Goal: Task Accomplishment & Management: Manage account settings

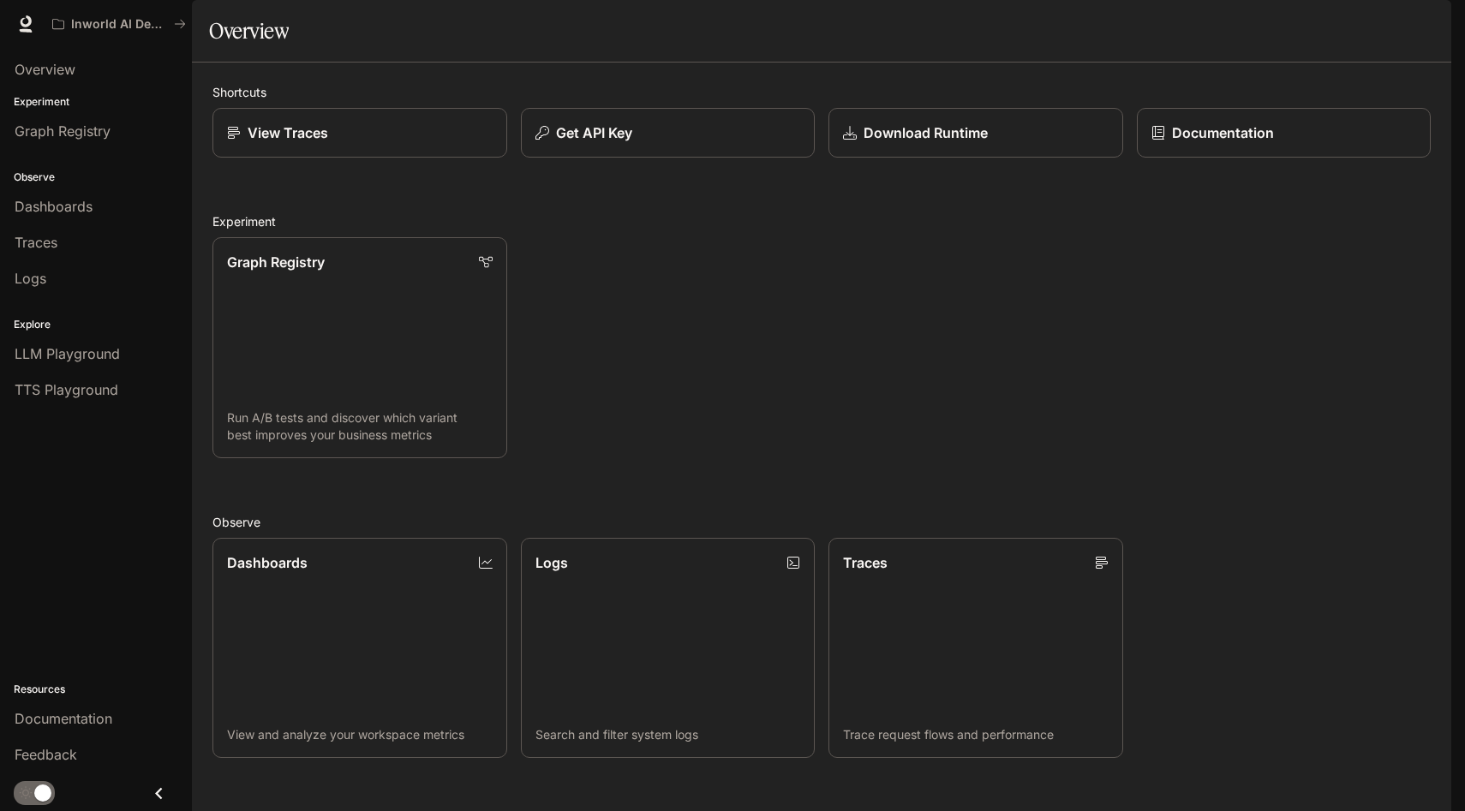
click at [1426, 19] on img "button" at bounding box center [1427, 24] width 24 height 24
click at [703, 183] on div at bounding box center [732, 405] width 1465 height 811
click at [1421, 30] on img "button" at bounding box center [1427, 24] width 24 height 24
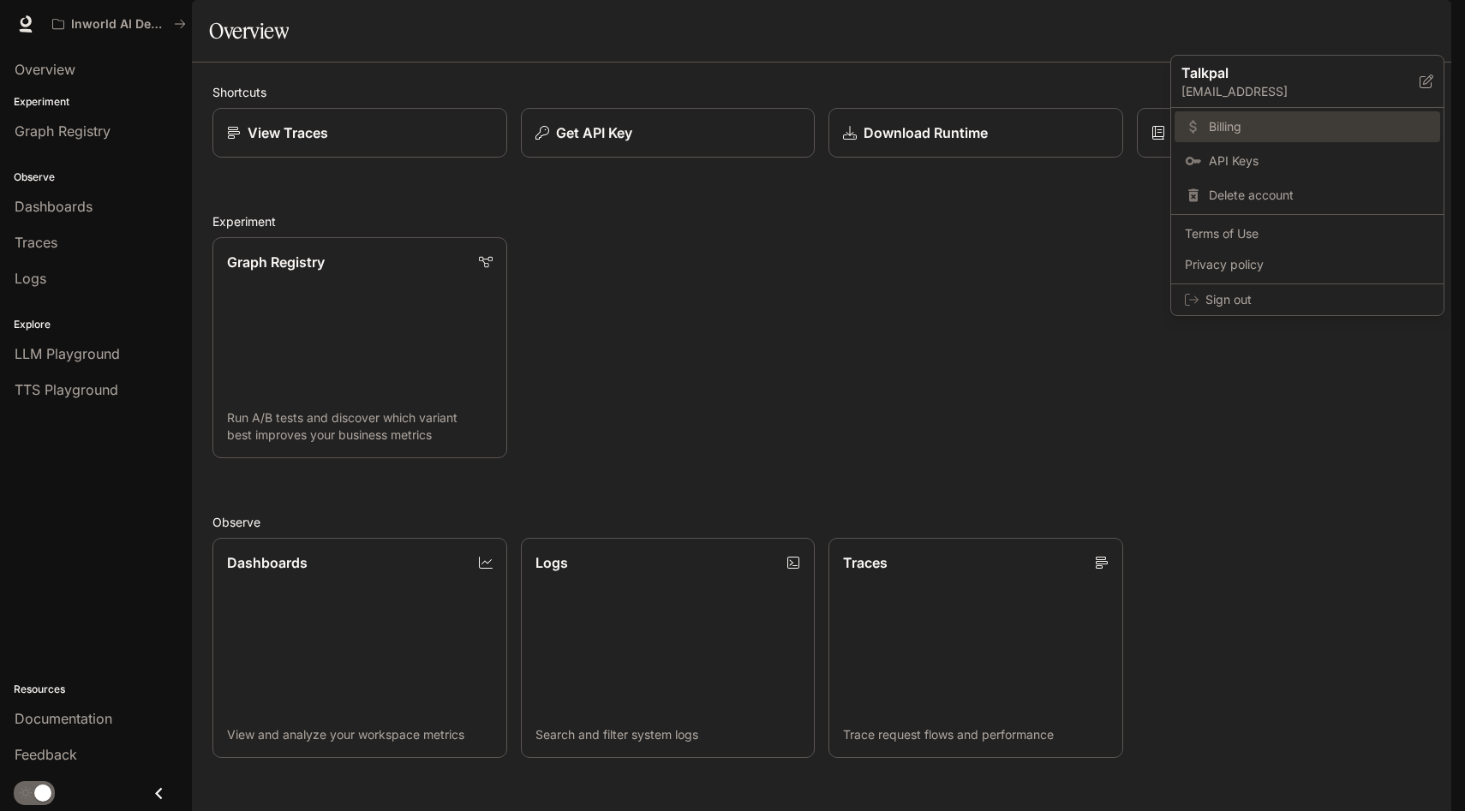
click at [1219, 129] on span "Billing" at bounding box center [1319, 126] width 221 height 17
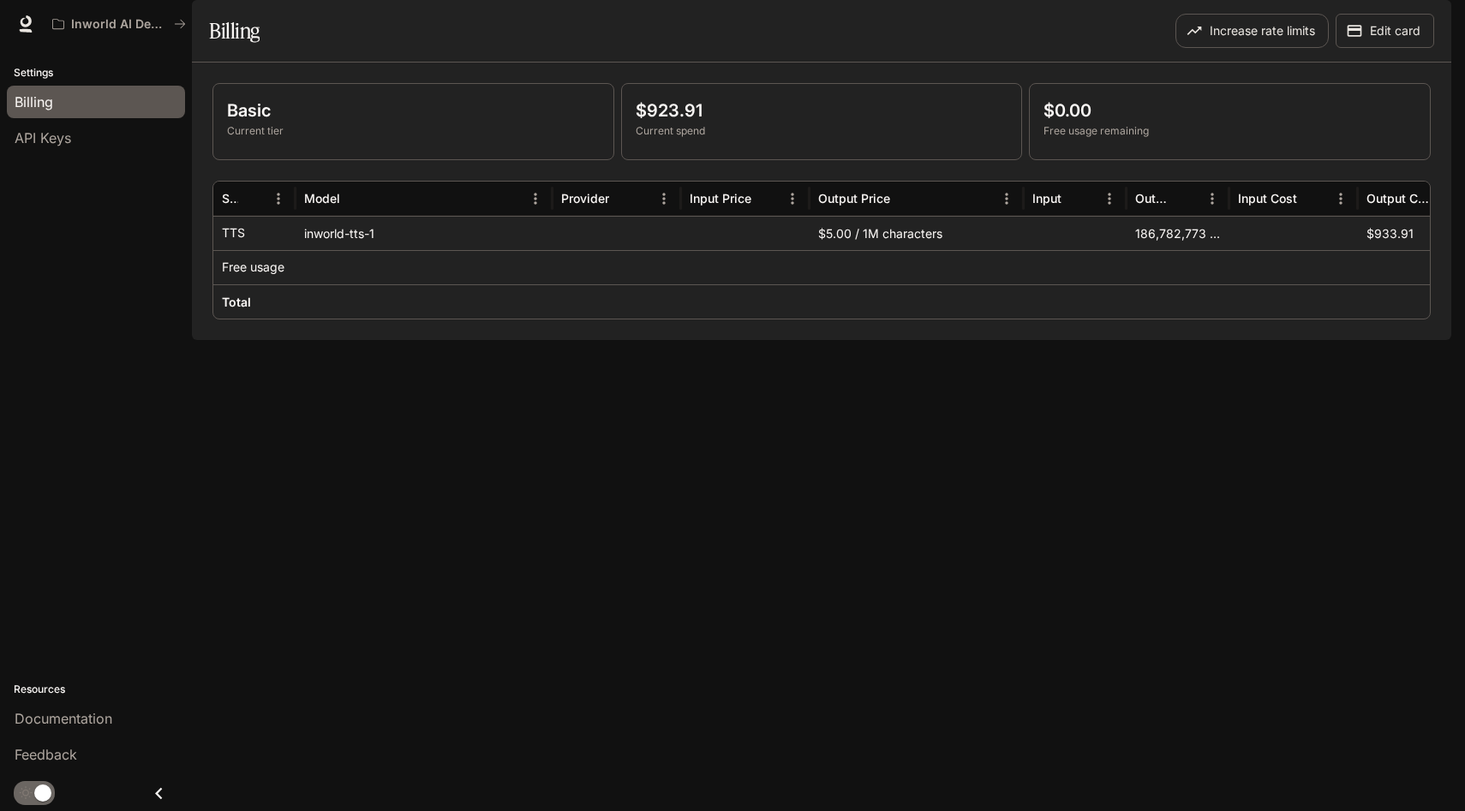
click at [639, 123] on p "$923.91" at bounding box center [822, 111] width 373 height 26
click at [666, 123] on p "$923.91" at bounding box center [822, 111] width 373 height 26
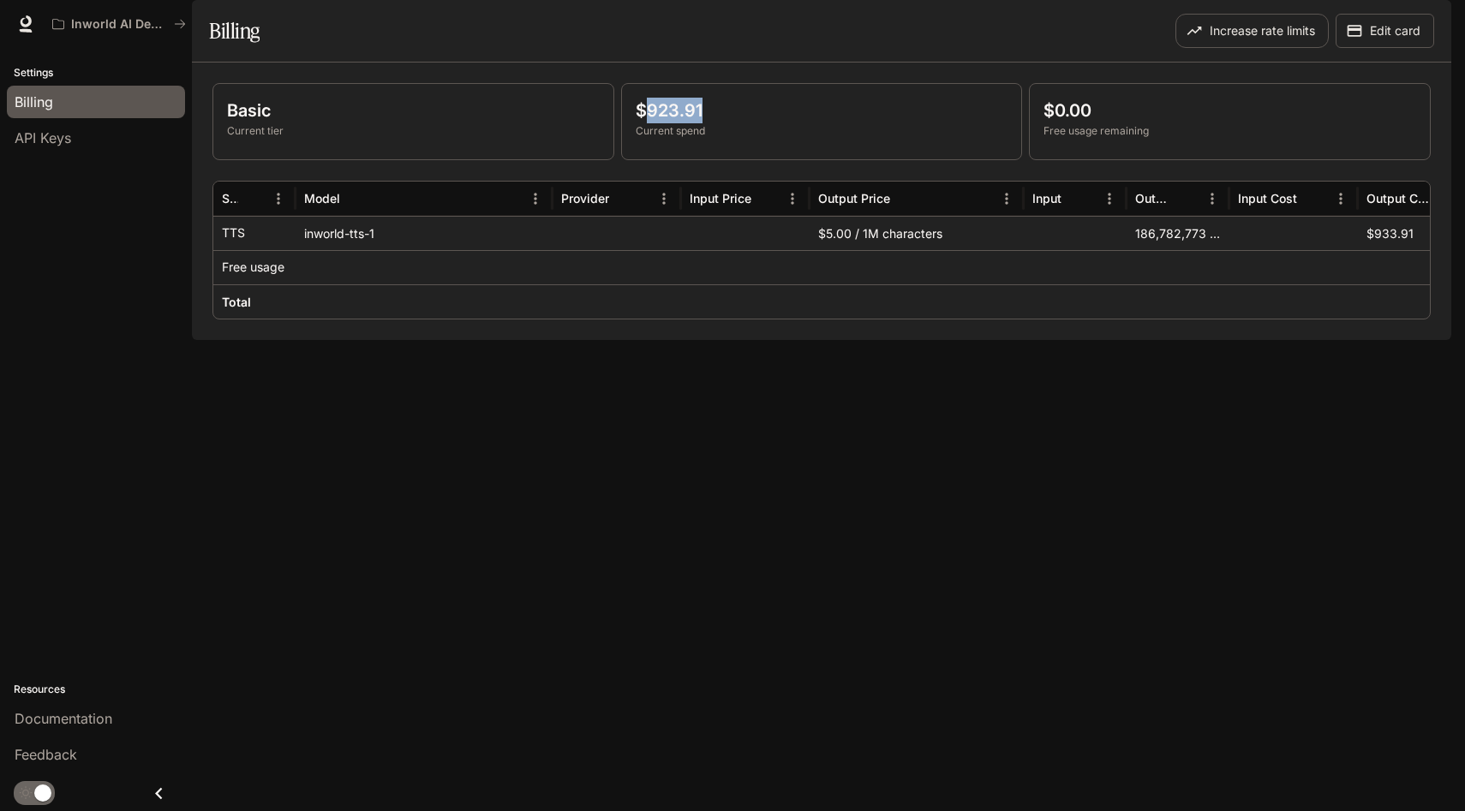
scroll to position [0, 185]
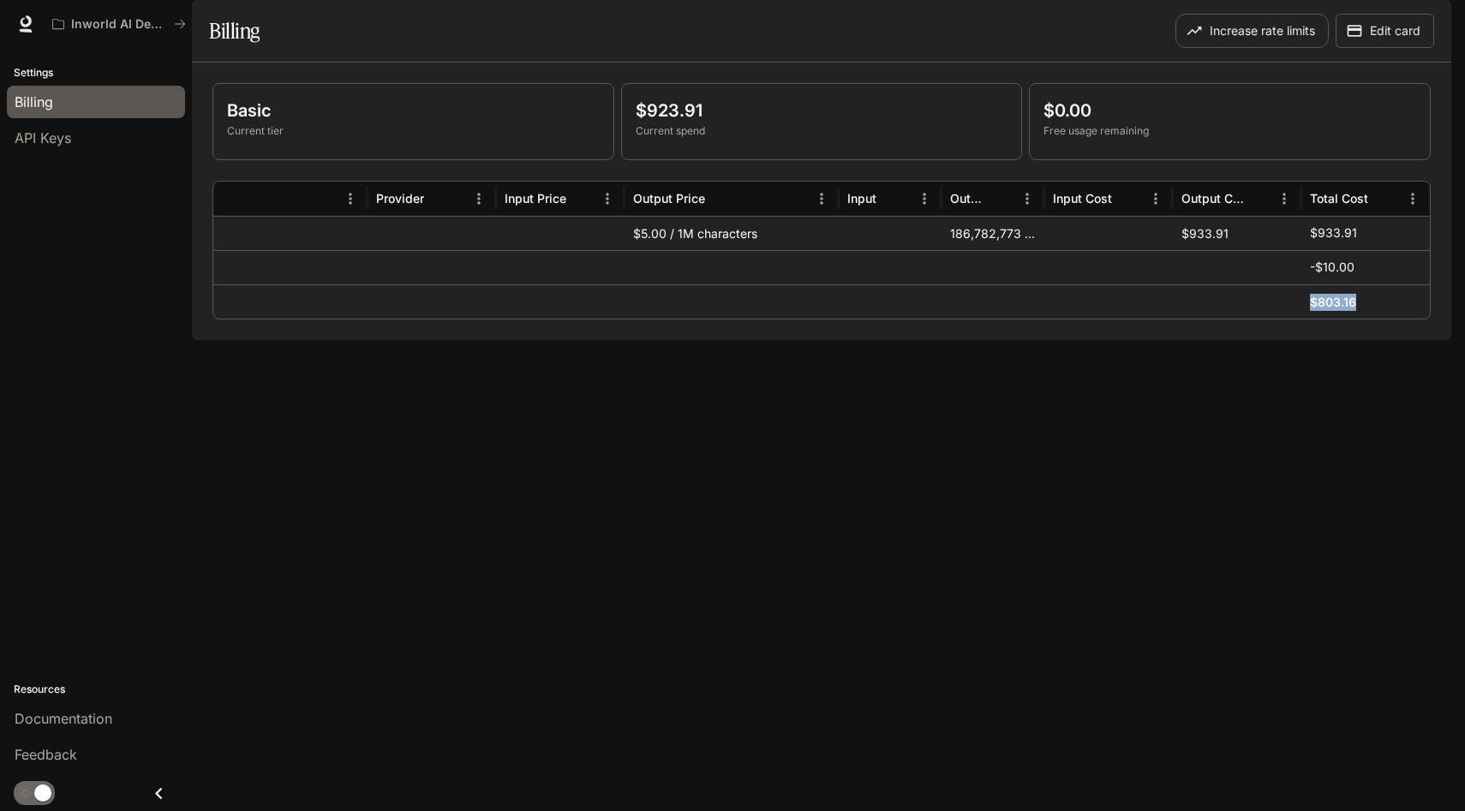
drag, startPoint x: 1309, startPoint y: 347, endPoint x: 1360, endPoint y: 348, distance: 50.6
click at [1361, 319] on div "$803.16" at bounding box center [1365, 301] width 129 height 34
drag, startPoint x: 1306, startPoint y: 281, endPoint x: 1368, endPoint y: 280, distance: 62.6
click at [1368, 250] on div "$933.91" at bounding box center [1365, 233] width 129 height 34
drag, startPoint x: 1298, startPoint y: 338, endPoint x: 1369, endPoint y: 338, distance: 71.1
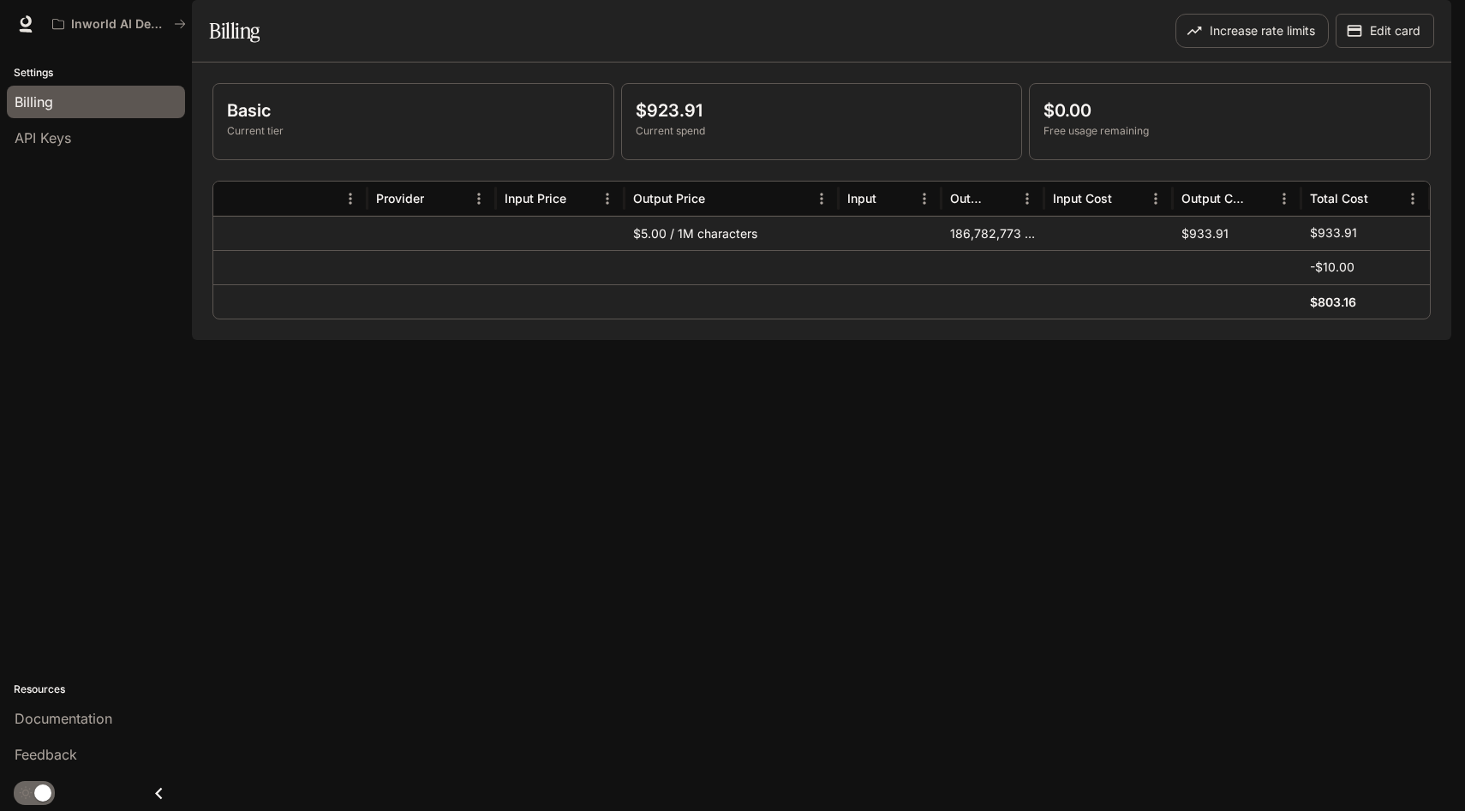
click at [1368, 319] on div "Total $803.16" at bounding box center [729, 301] width 1402 height 34
drag, startPoint x: 1309, startPoint y: 341, endPoint x: 1364, endPoint y: 346, distance: 55.1
click at [1364, 319] on div "$803.16" at bounding box center [1365, 301] width 111 height 33
drag, startPoint x: 1309, startPoint y: 284, endPoint x: 1389, endPoint y: 285, distance: 79.7
click at [1389, 250] on div "$933.91" at bounding box center [1365, 233] width 111 height 33
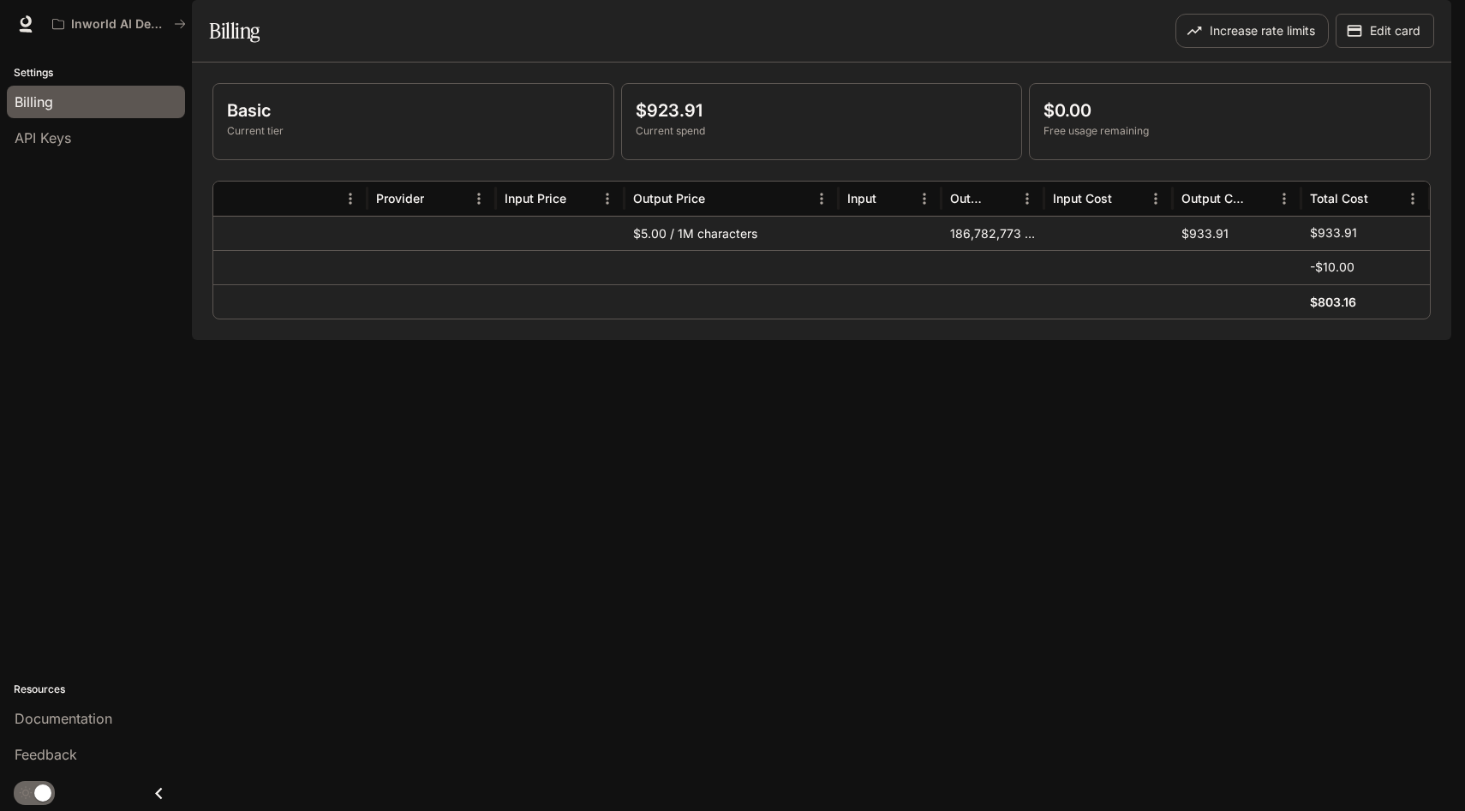
drag, startPoint x: 1313, startPoint y: 343, endPoint x: 1372, endPoint y: 344, distance: 58.3
click at [1372, 319] on div "$803.16" at bounding box center [1365, 301] width 111 height 33
drag, startPoint x: 1363, startPoint y: 344, endPoint x: 1290, endPoint y: 344, distance: 72.8
click at [1290, 319] on div "Total $803.16" at bounding box center [729, 301] width 1402 height 34
click at [57, 135] on span "API Keys" at bounding box center [43, 138] width 57 height 21
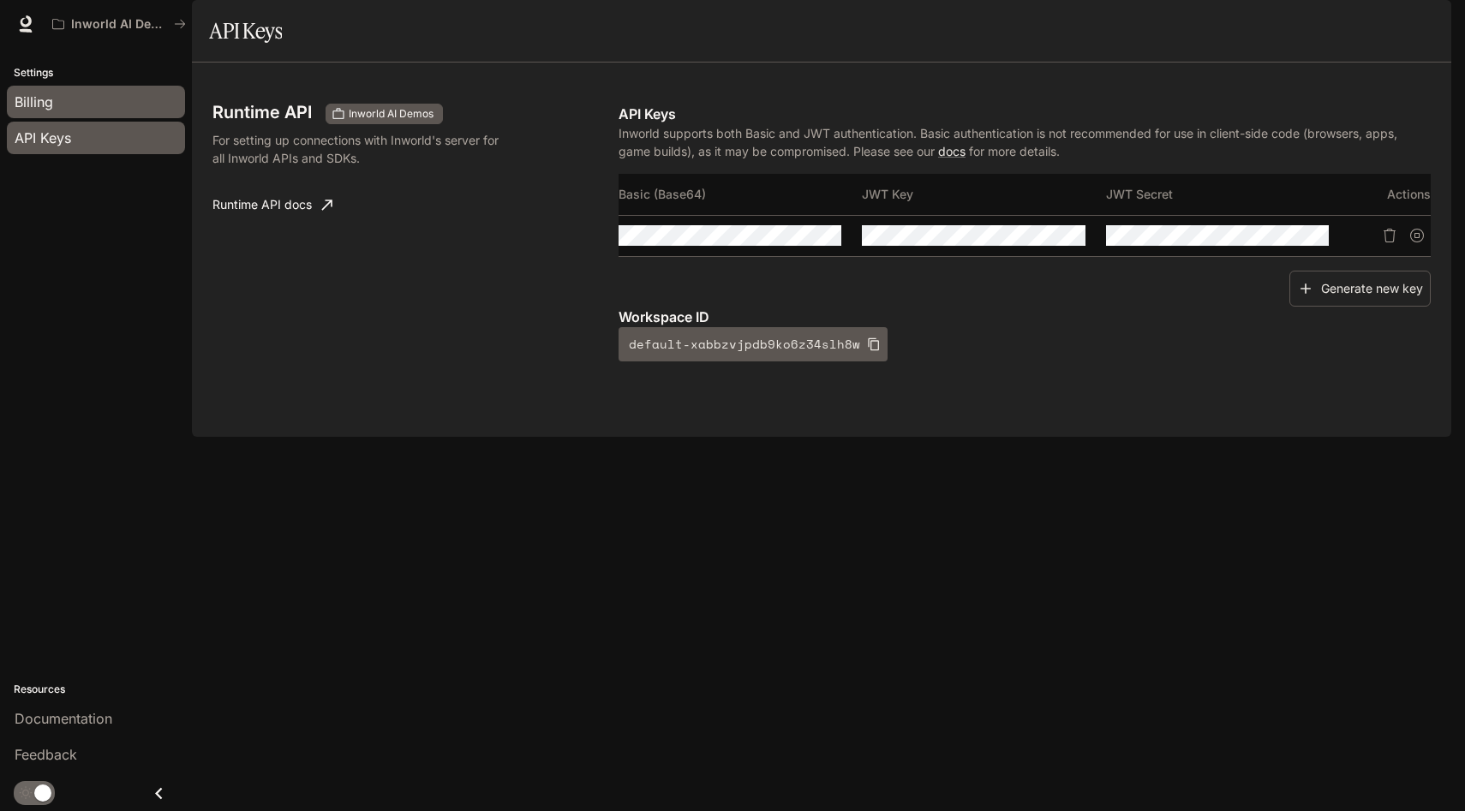
click at [71, 110] on div "Billing" at bounding box center [96, 102] width 163 height 21
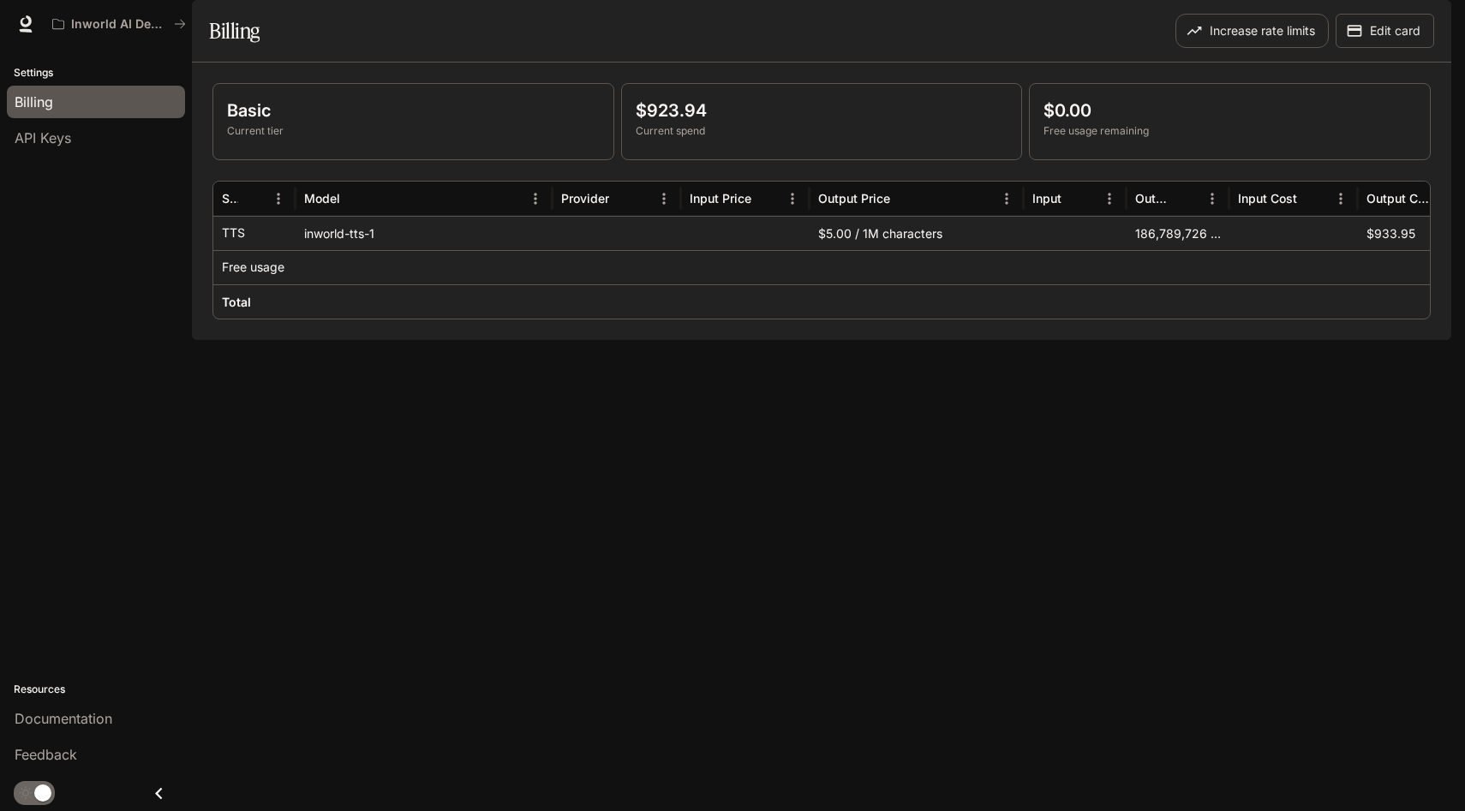
click at [1424, 39] on button "button" at bounding box center [1427, 24] width 34 height 34
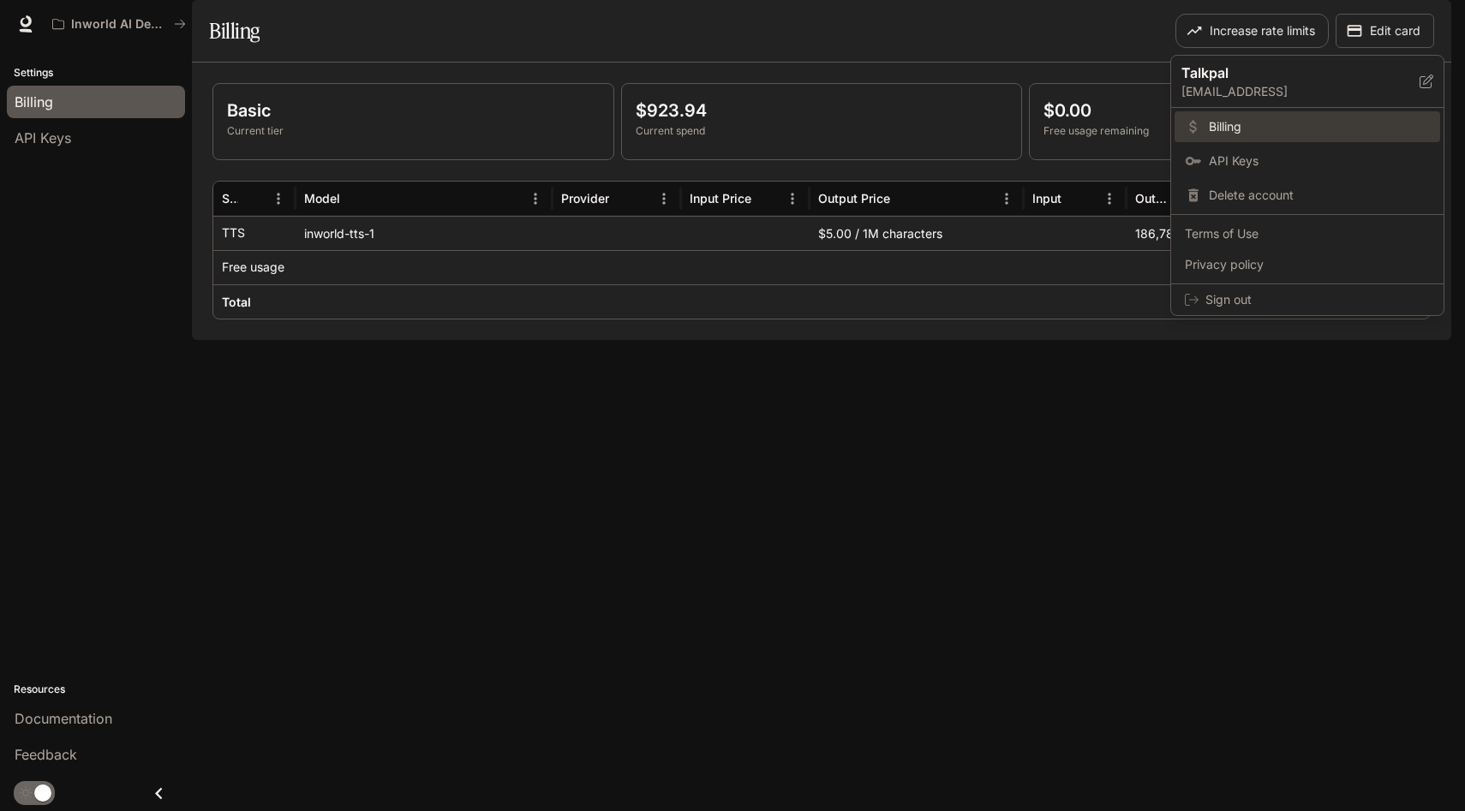
click at [1237, 121] on span "Billing" at bounding box center [1319, 126] width 221 height 17
